Goal: Navigation & Orientation: Find specific page/section

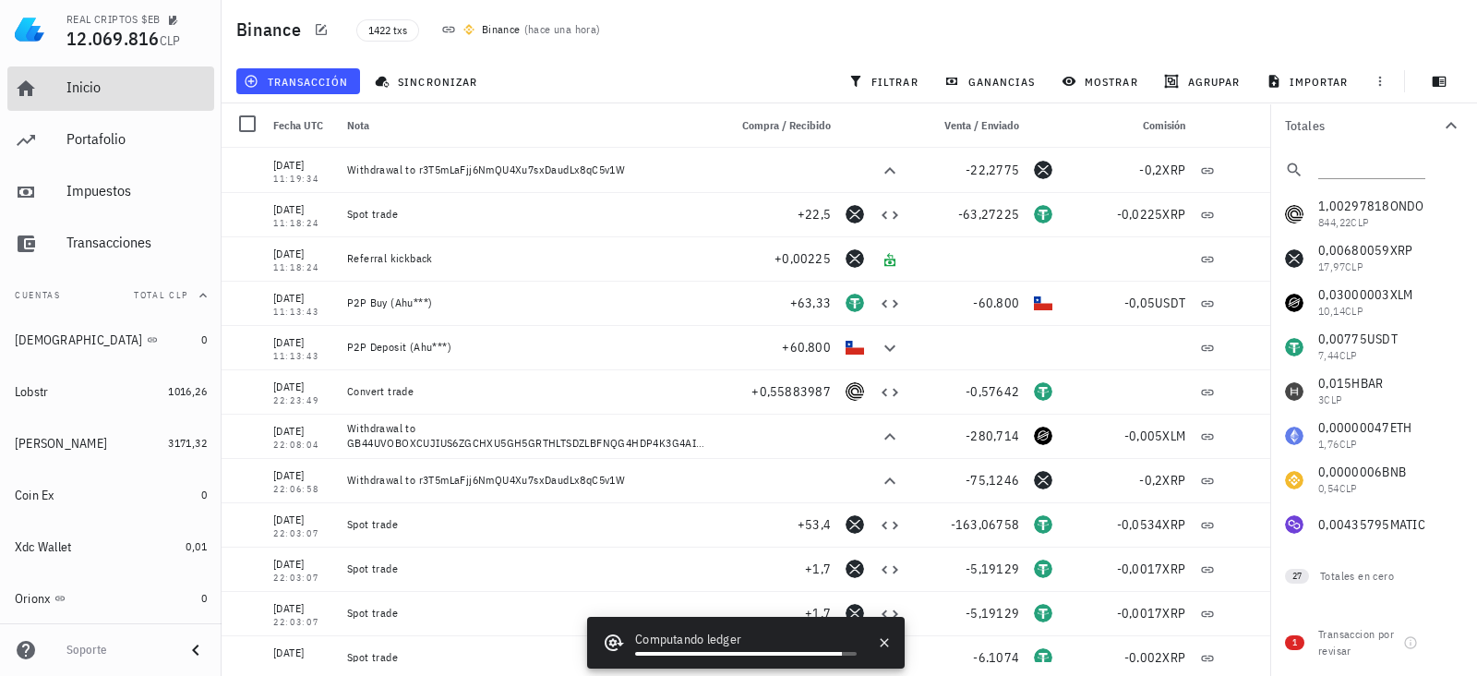
click at [92, 82] on div "Inicio" at bounding box center [136, 87] width 140 height 18
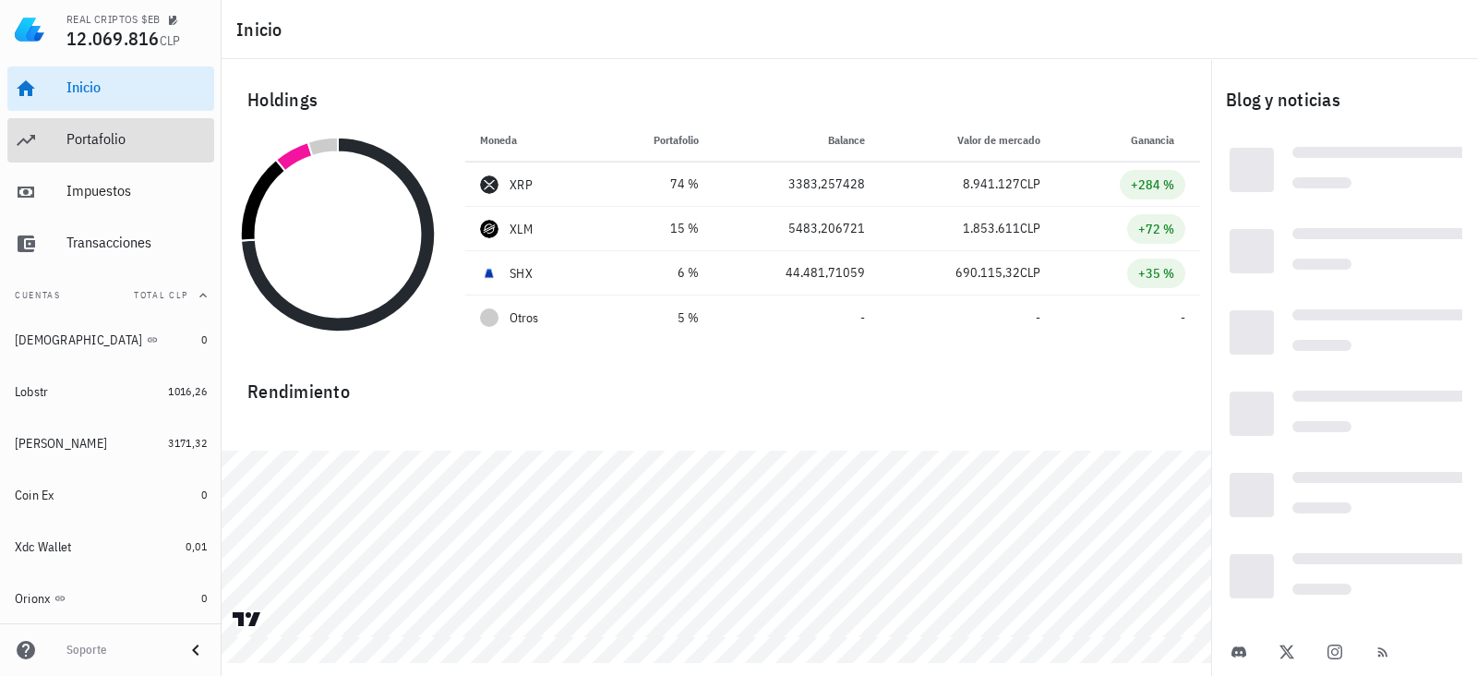
click at [76, 150] on div "Portafolio" at bounding box center [136, 140] width 140 height 42
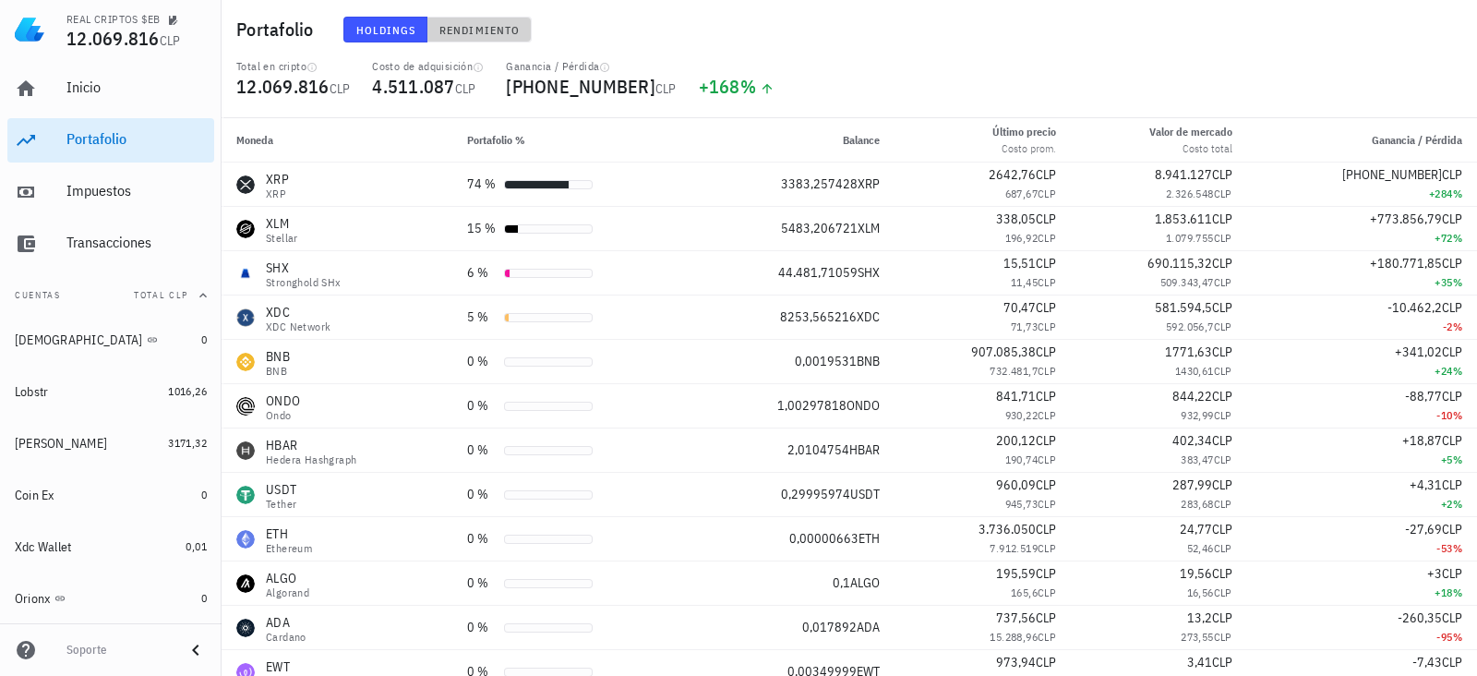
click at [500, 31] on span "Rendimiento" at bounding box center [479, 30] width 81 height 14
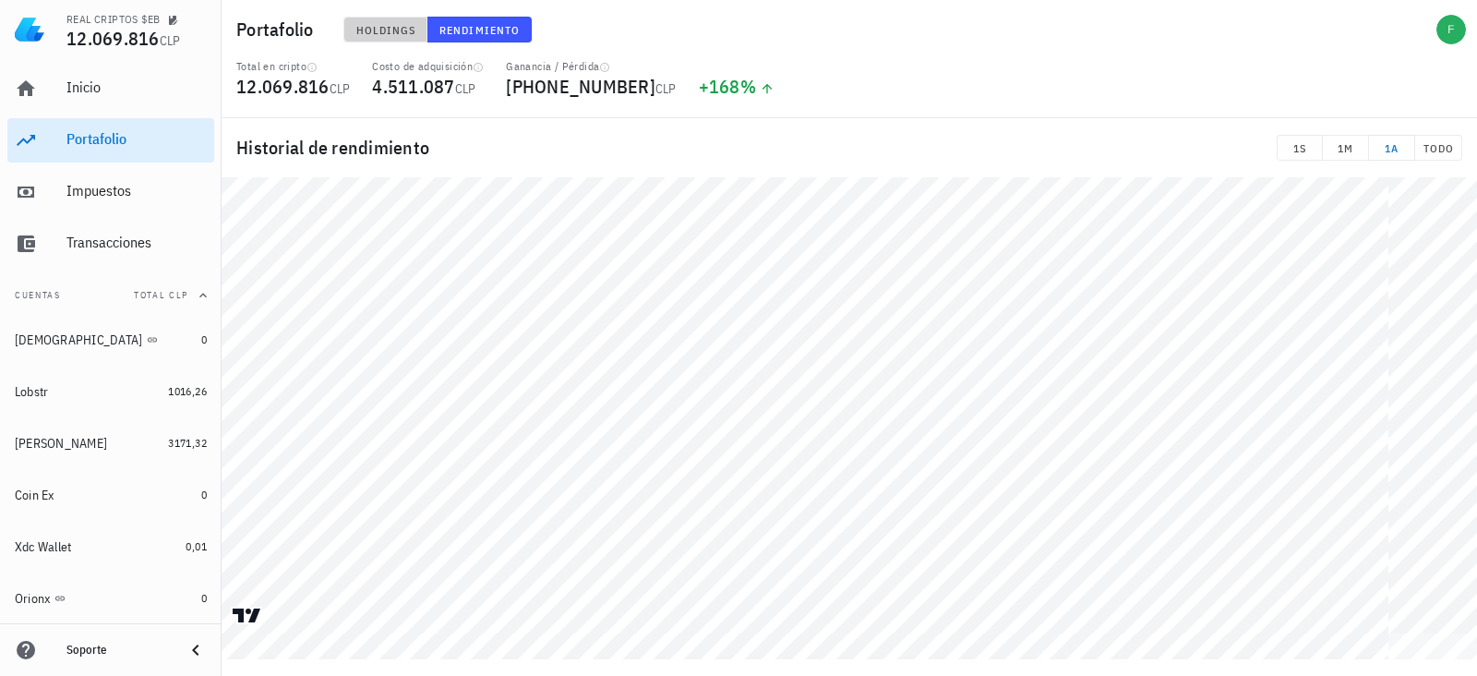
click at [369, 27] on span "Holdings" at bounding box center [385, 30] width 61 height 14
